Goal: Navigation & Orientation: Find specific page/section

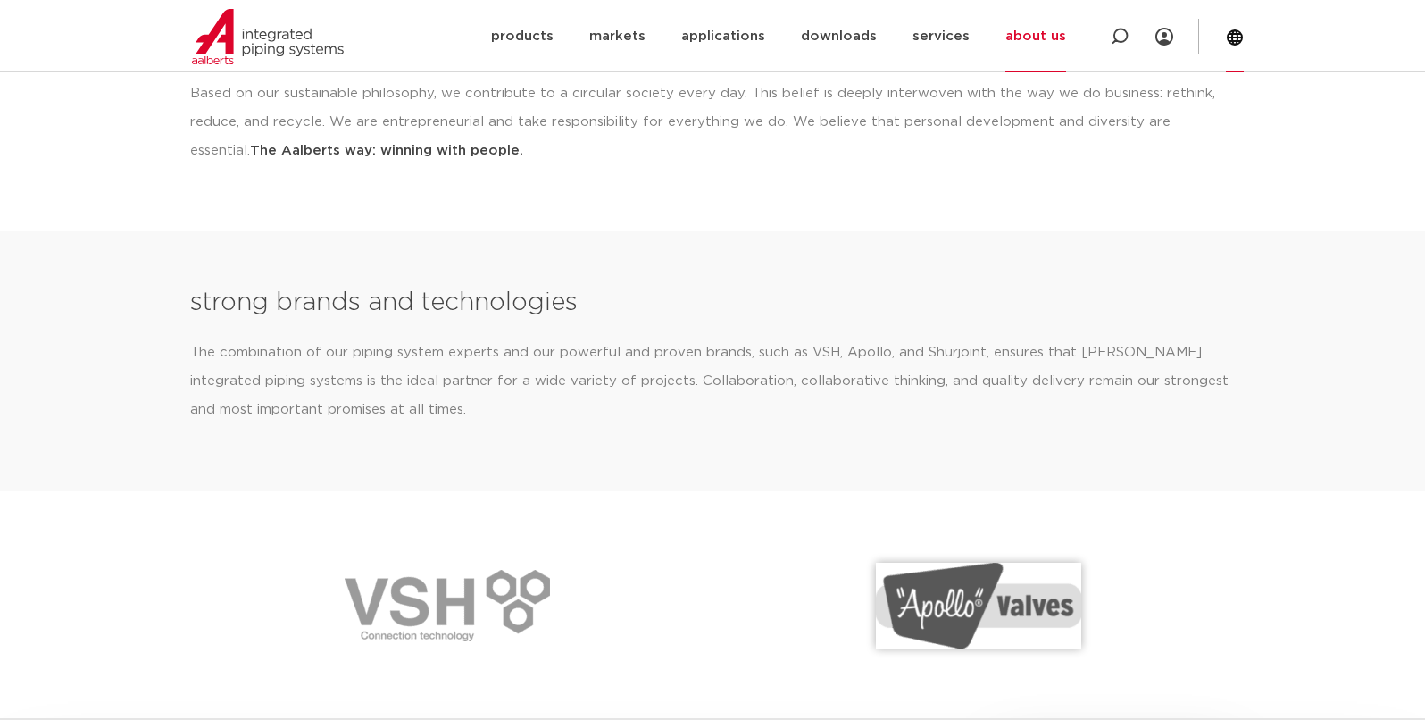
click at [1233, 36] on icon at bounding box center [1235, 38] width 18 height 18
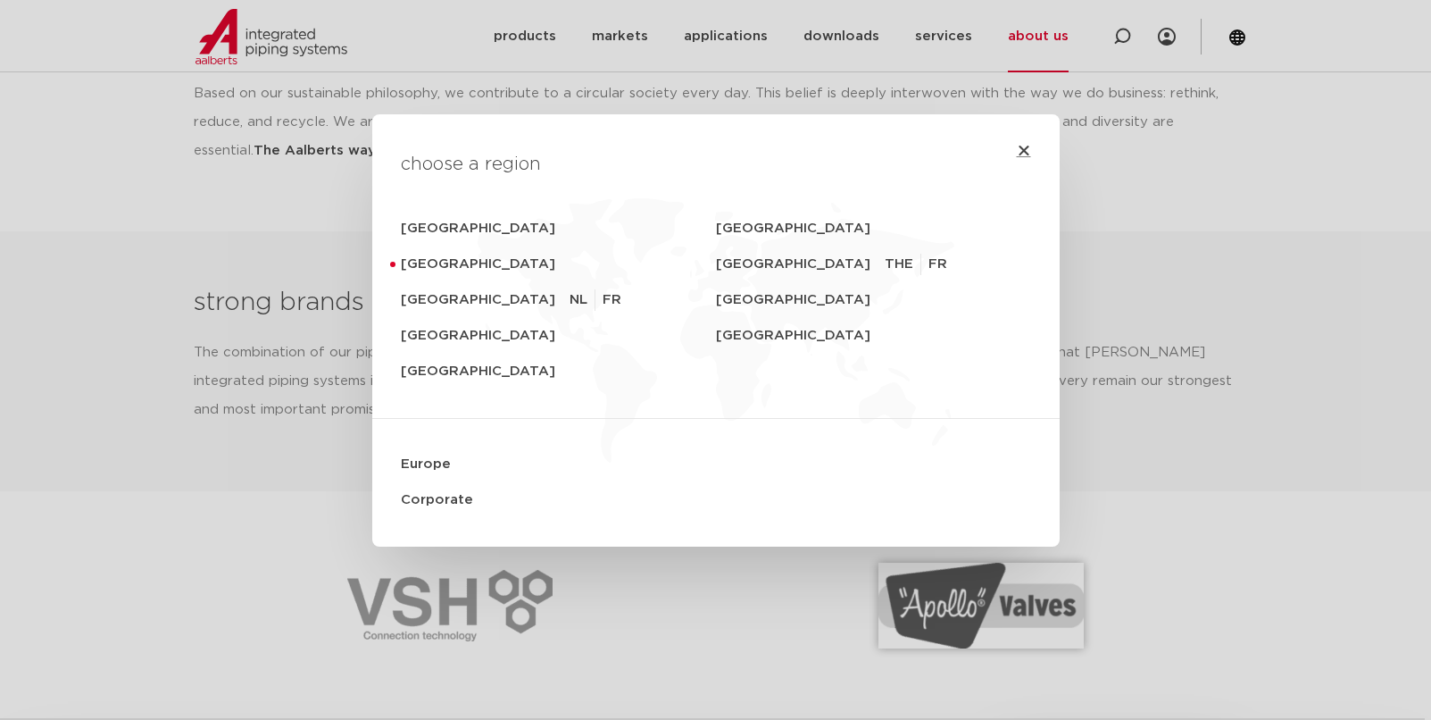
click at [1018, 147] on icon "Close" at bounding box center [1024, 150] width 14 height 14
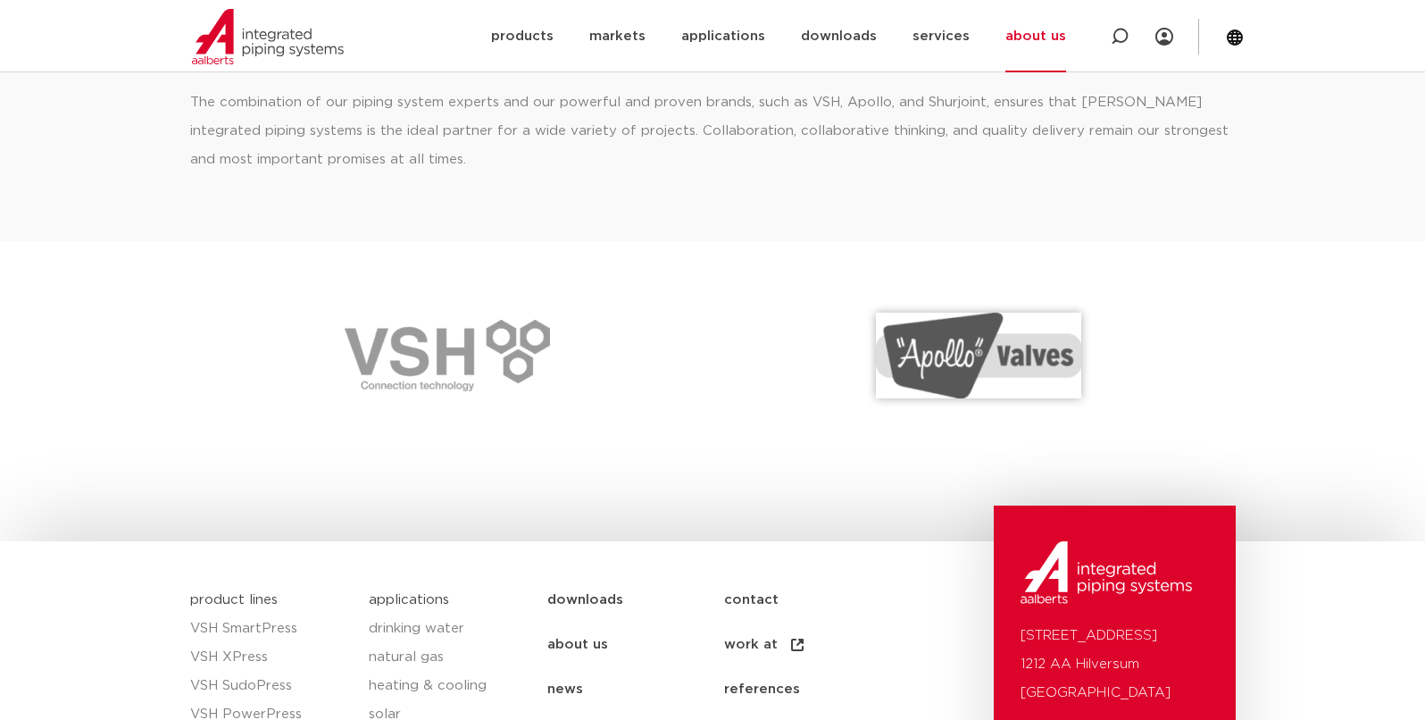
scroll to position [2668, 0]
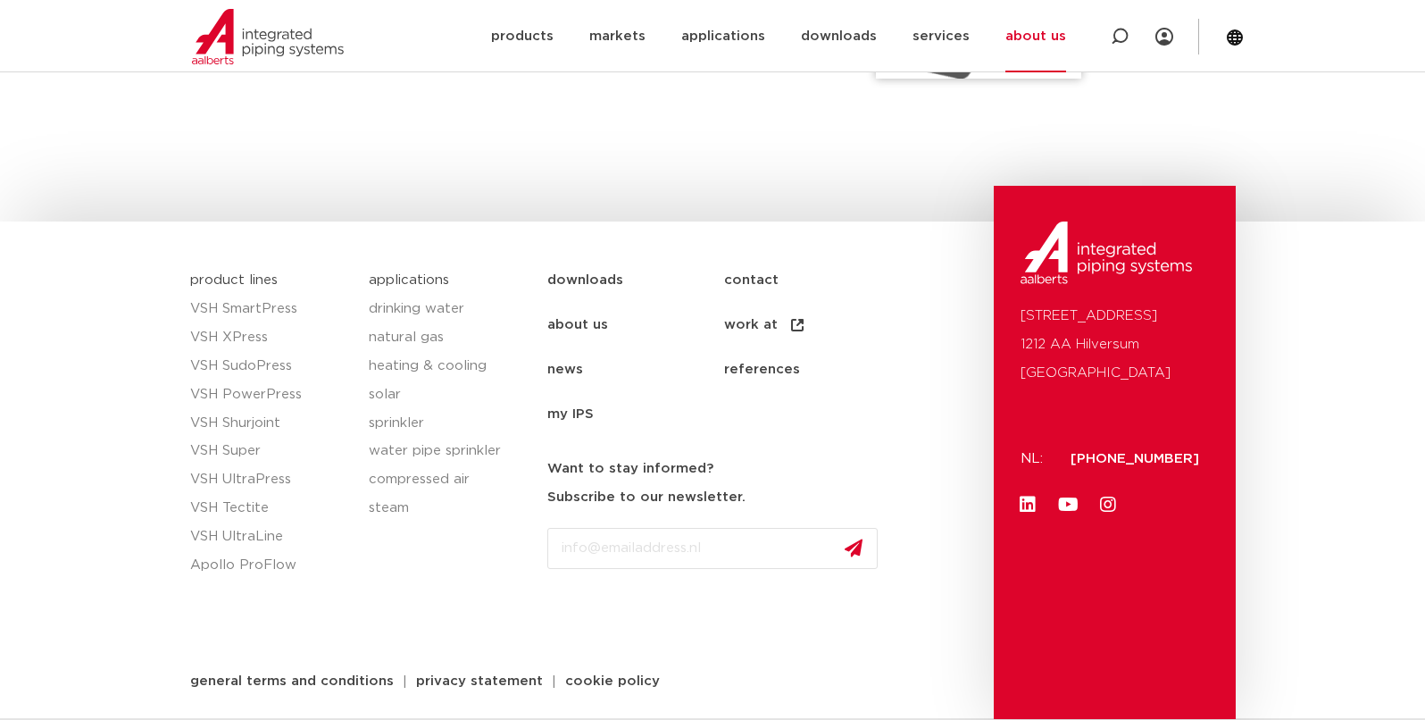
click at [568, 321] on font "about us" at bounding box center [577, 324] width 61 height 13
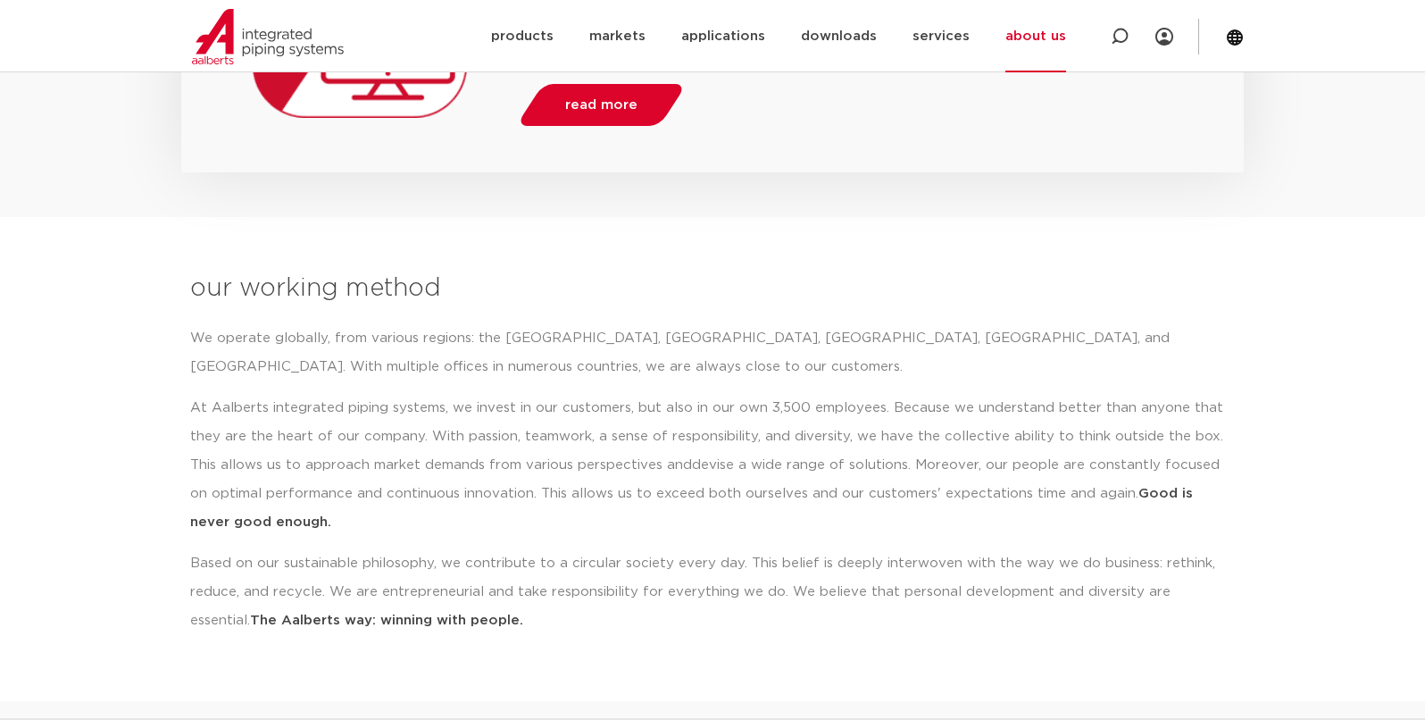
scroll to position [1571, 0]
